Goal: Find specific page/section: Find specific page/section

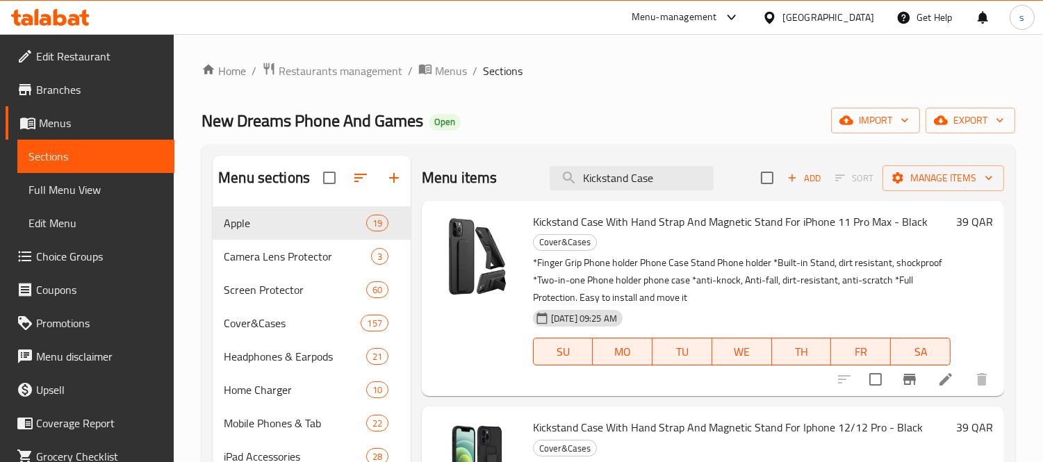
click at [864, 17] on div "[GEOGRAPHIC_DATA]" at bounding box center [828, 17] width 92 height 15
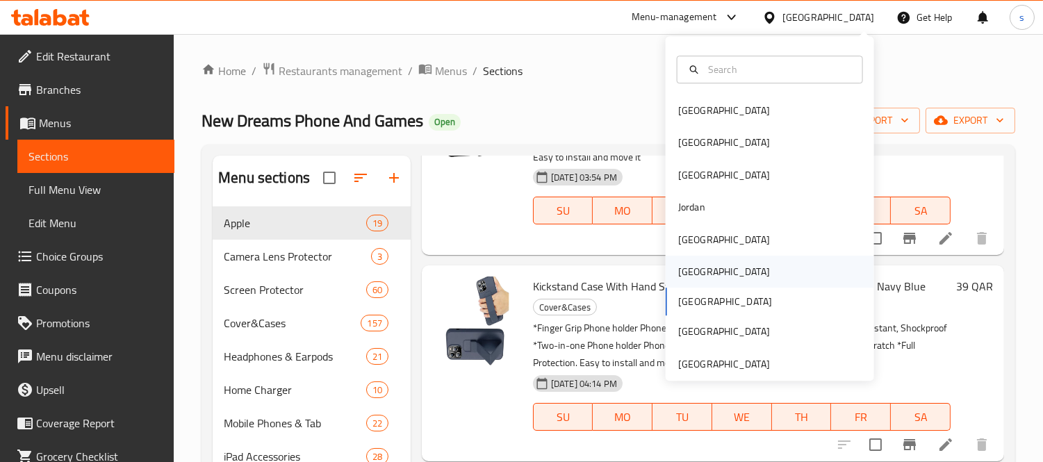
click at [689, 274] on div "[GEOGRAPHIC_DATA]" at bounding box center [724, 271] width 92 height 15
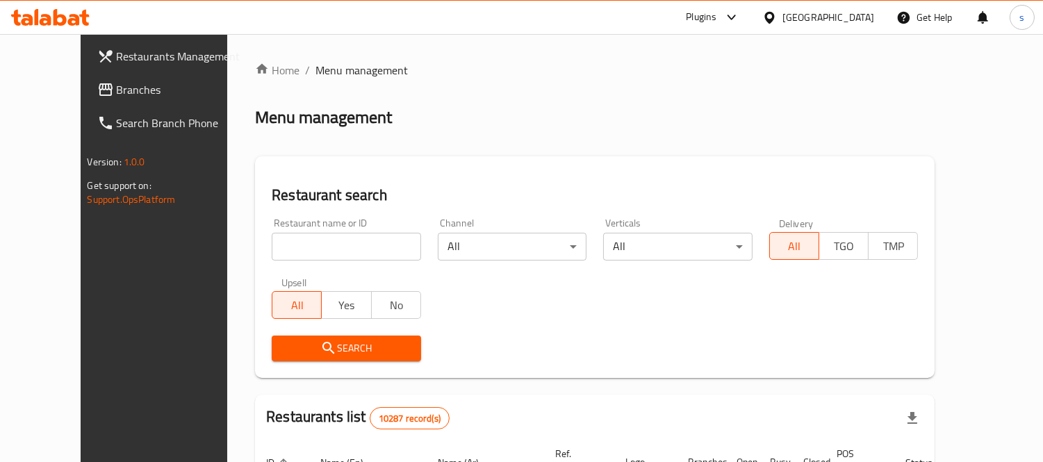
click at [117, 93] on span "Branches" at bounding box center [180, 89] width 127 height 17
